Goal: Transaction & Acquisition: Book appointment/travel/reservation

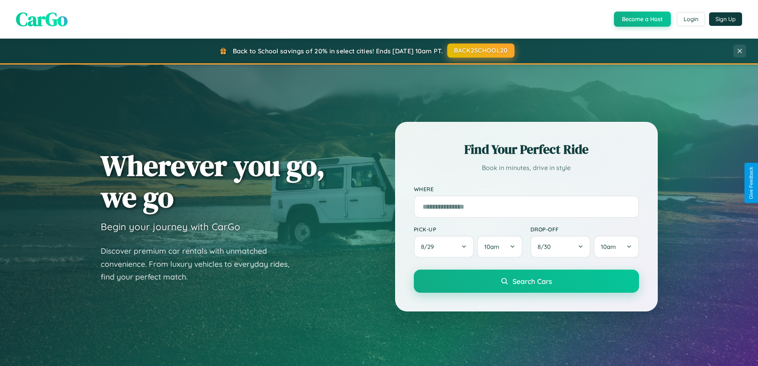
click at [480, 51] on button "BACK2SCHOOL20" at bounding box center [480, 50] width 67 height 14
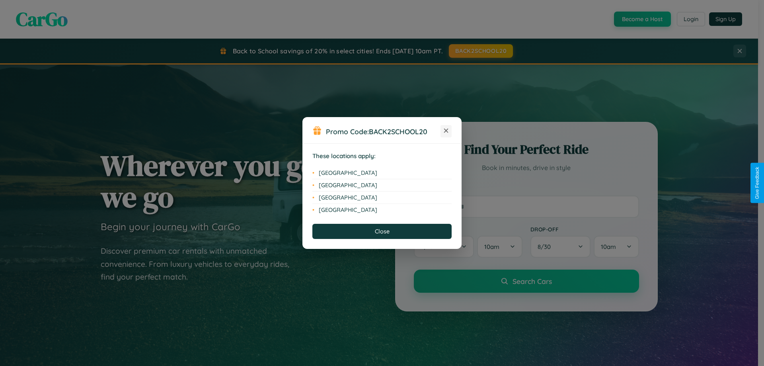
click at [446, 131] on icon at bounding box center [446, 130] width 4 height 4
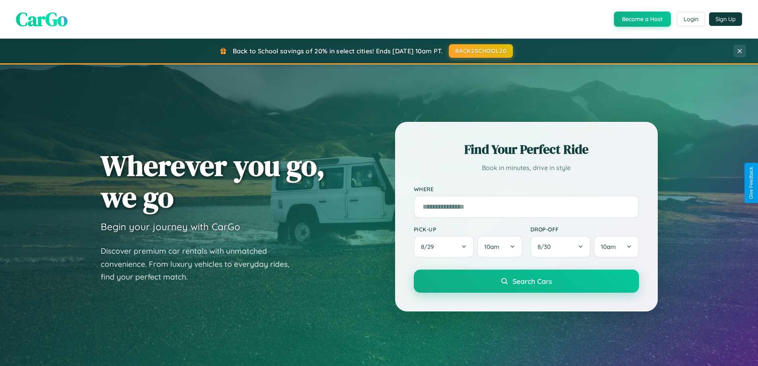
scroll to position [1531, 0]
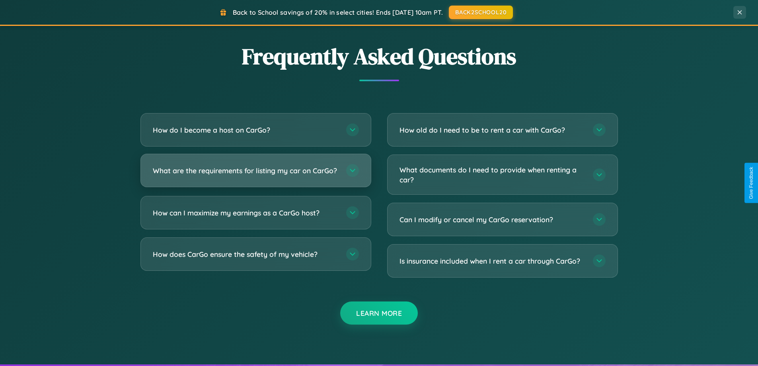
click at [255, 174] on h3 "What are the requirements for listing my car on CarGo?" at bounding box center [245, 170] width 185 height 10
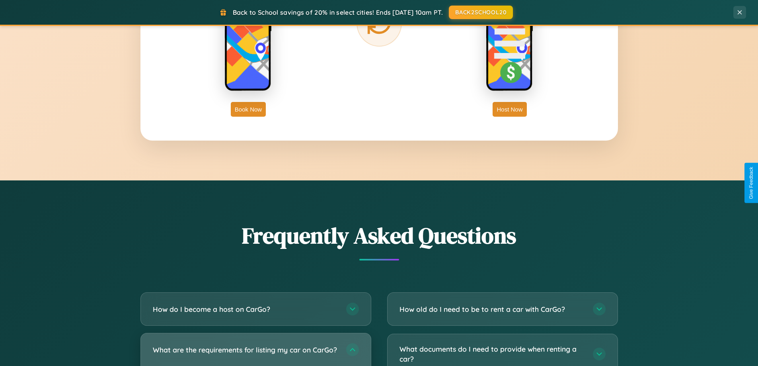
scroll to position [0, 0]
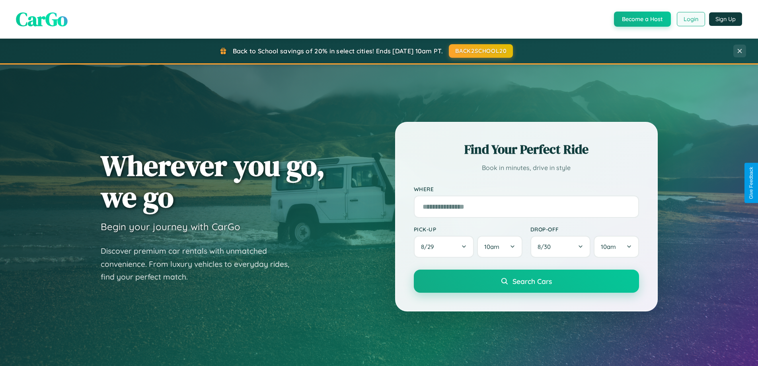
click at [690, 19] on button "Login" at bounding box center [691, 19] width 28 height 14
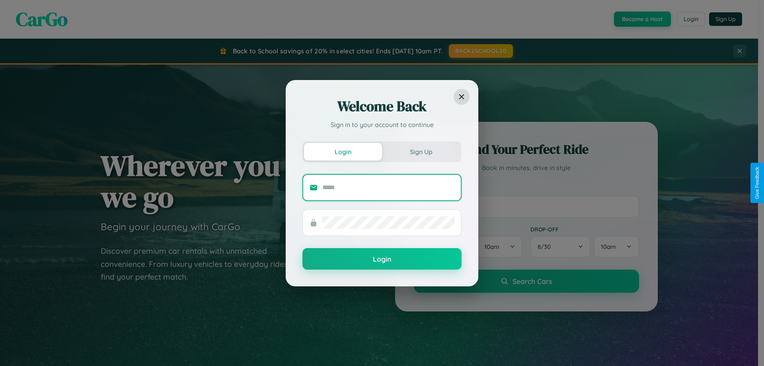
click at [388, 187] on input "text" at bounding box center [388, 187] width 132 height 13
type input "**********"
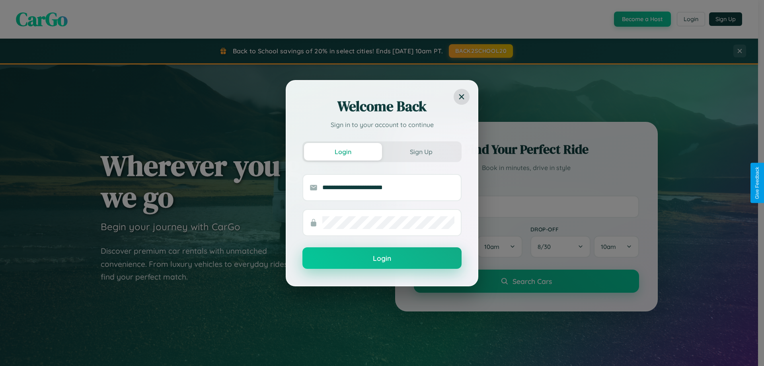
click at [382, 258] on button "Login" at bounding box center [381, 257] width 159 height 21
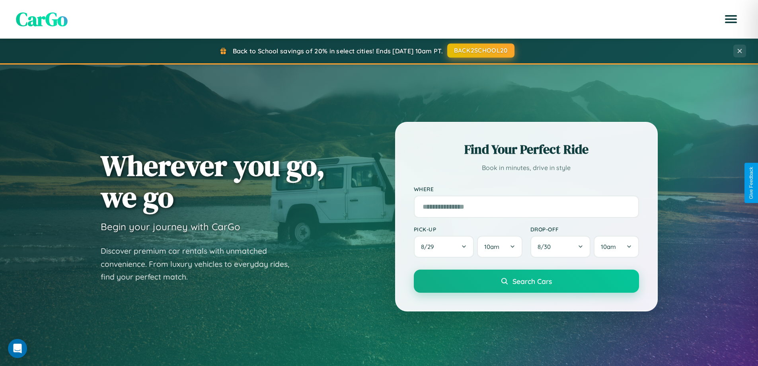
click at [480, 51] on button "BACK2SCHOOL20" at bounding box center [480, 50] width 67 height 14
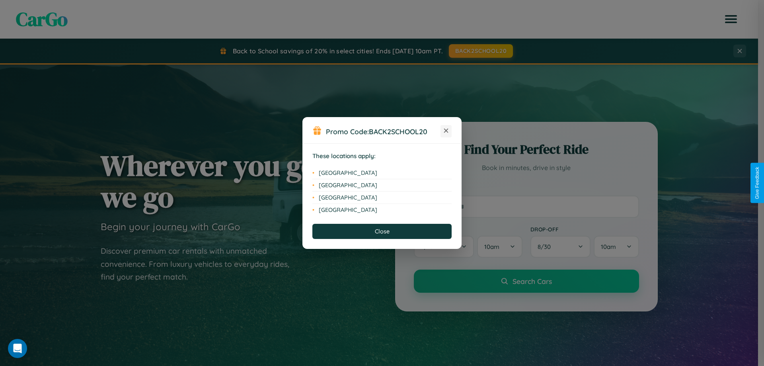
click at [446, 131] on icon at bounding box center [446, 130] width 4 height 4
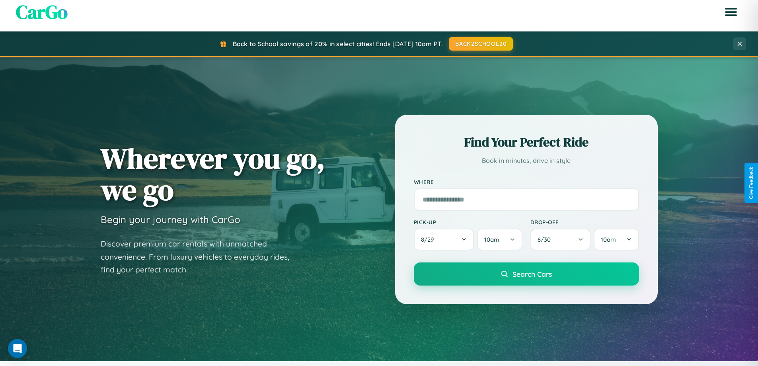
scroll to position [343, 0]
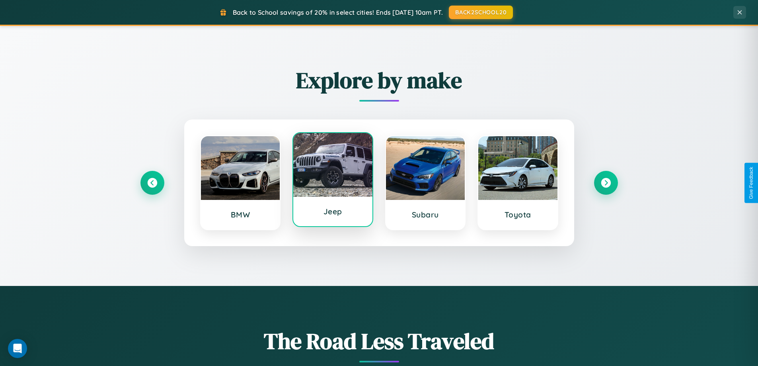
click at [333, 180] on div at bounding box center [332, 165] width 79 height 64
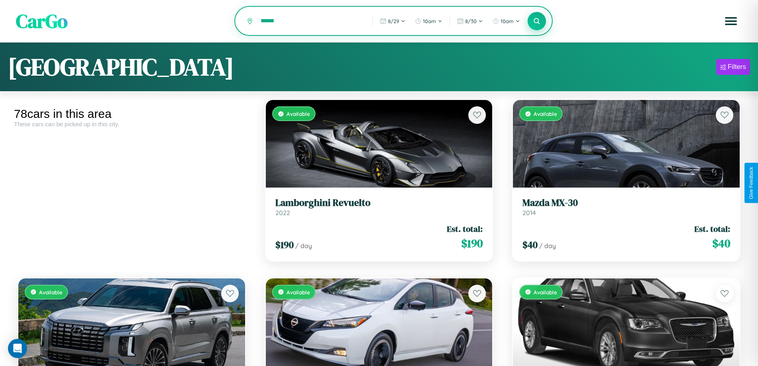
type input "******"
click at [537, 21] on icon at bounding box center [537, 21] width 8 height 8
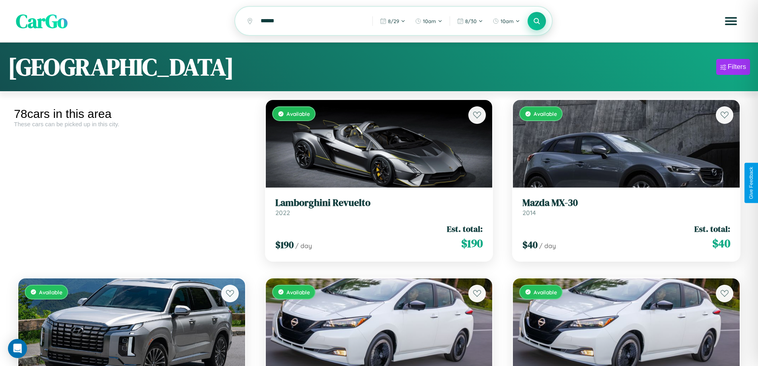
scroll to position [4515, 0]
